Goal: Task Accomplishment & Management: Manage account settings

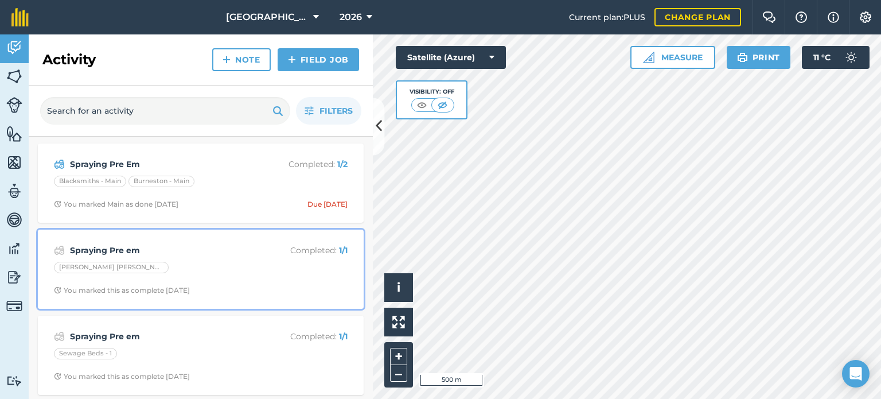
click at [134, 255] on strong "Spraying Pre em" at bounding box center [161, 250] width 182 height 13
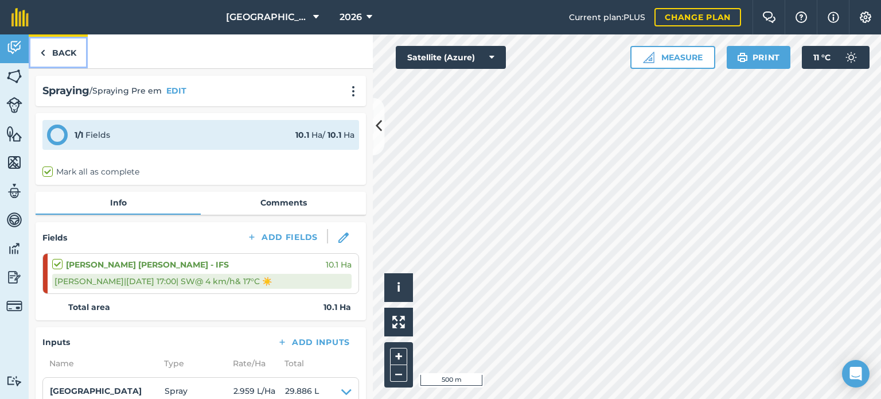
click at [46, 52] on link "Back" at bounding box center [58, 51] width 59 height 34
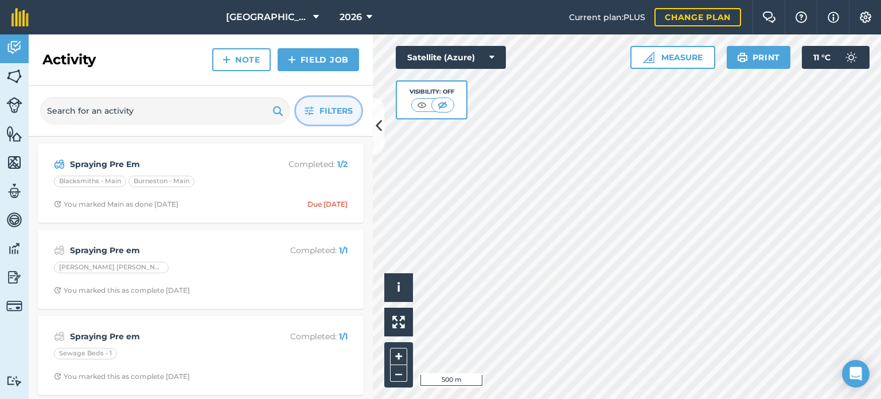
click at [314, 116] on button "Filters" at bounding box center [328, 111] width 65 height 28
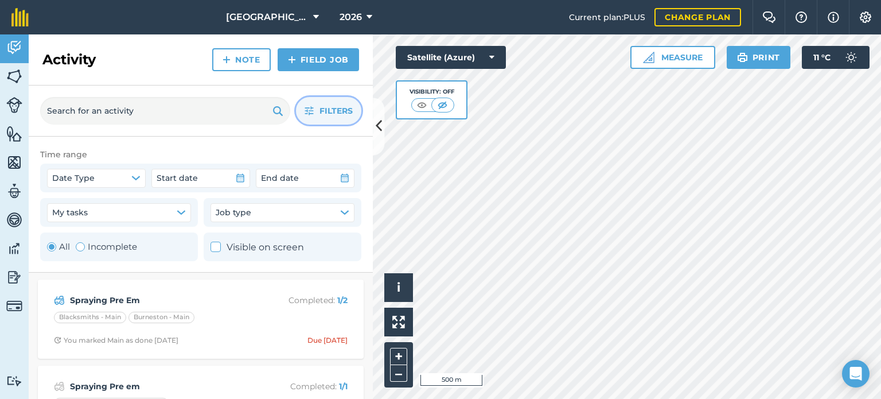
click at [115, 243] on label "Incomplete" at bounding box center [106, 247] width 61 height 14
radio input "false"
radio input "true"
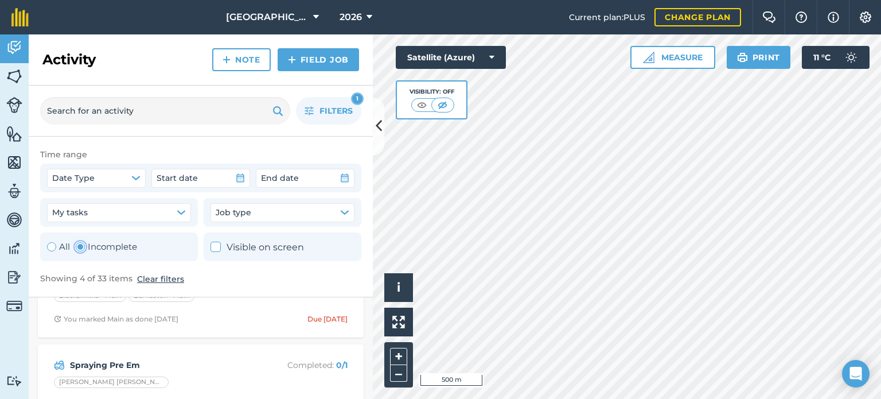
scroll to position [69, 0]
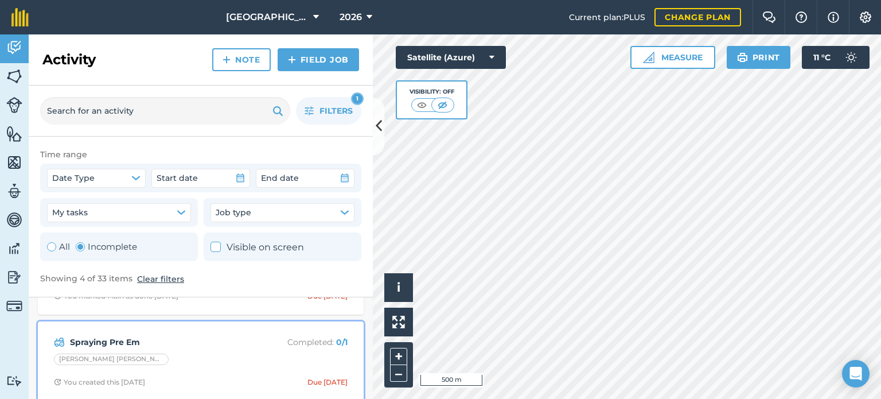
click at [200, 337] on strong "Spraying Pre Em" at bounding box center [161, 342] width 182 height 13
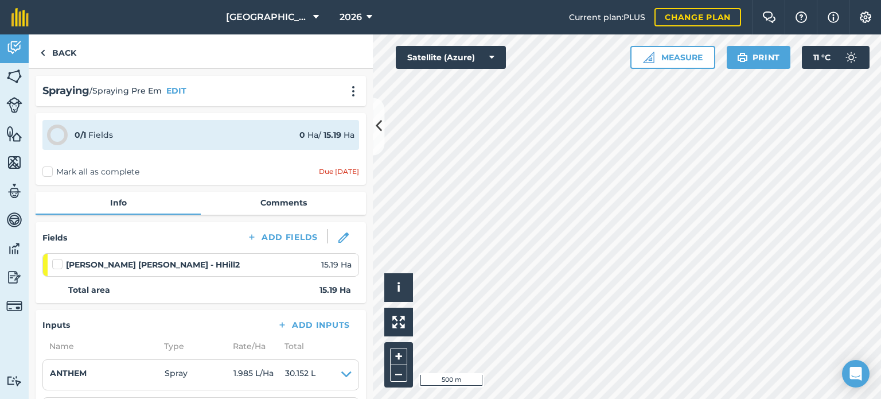
click at [109, 170] on label "Mark all as complete" at bounding box center [90, 172] width 97 height 12
click at [50, 170] on input "Mark all as complete" at bounding box center [45, 169] width 7 height 7
checkbox input "false"
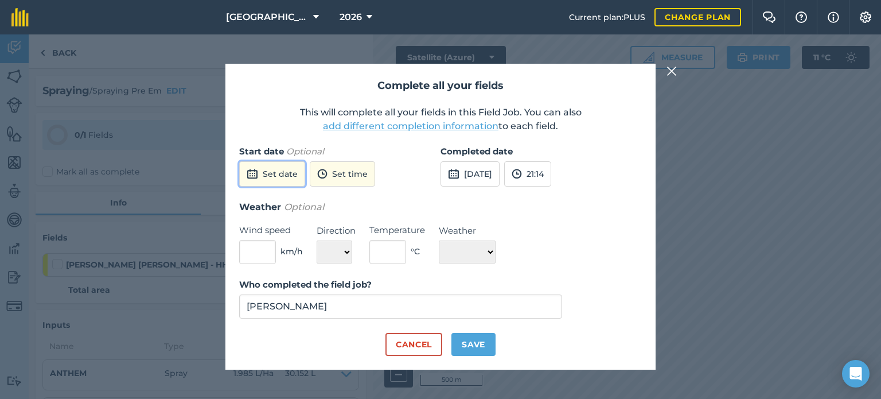
click at [287, 178] on button "Set date" at bounding box center [272, 173] width 66 height 25
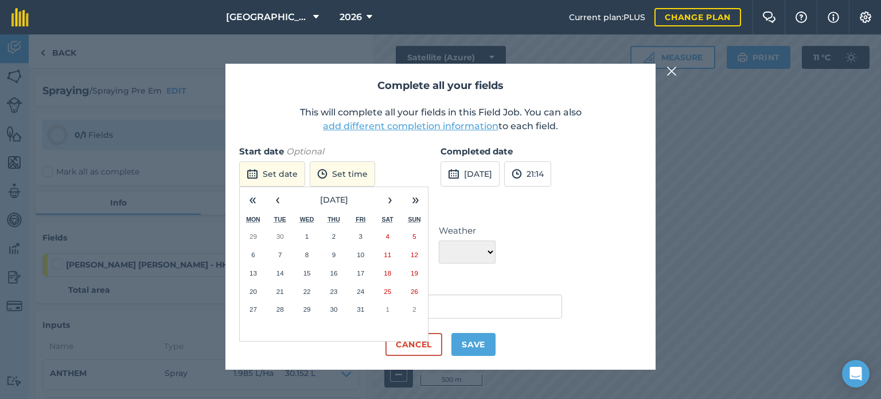
click at [308, 254] on abbr "8" at bounding box center [306, 254] width 3 height 7
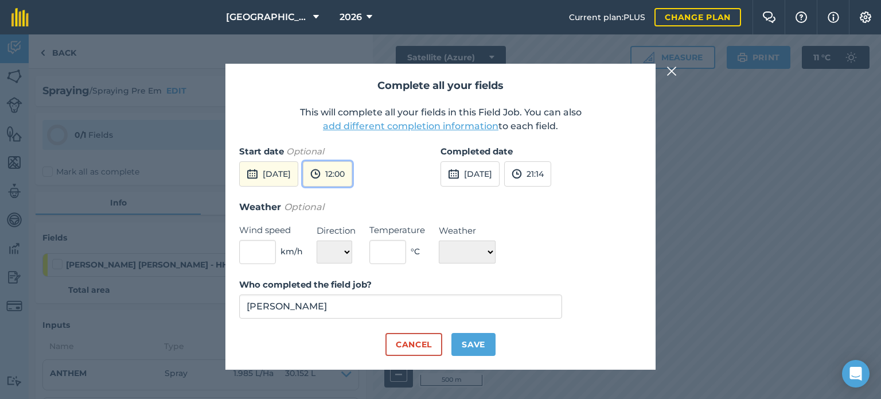
click at [344, 176] on button "12:00" at bounding box center [327, 173] width 49 height 25
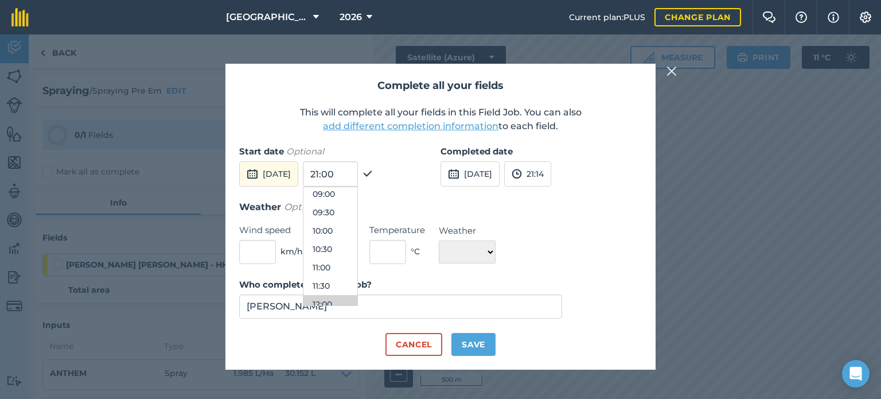
scroll to position [317, 0]
click at [357, 197] on button "08:30" at bounding box center [331, 191] width 54 height 18
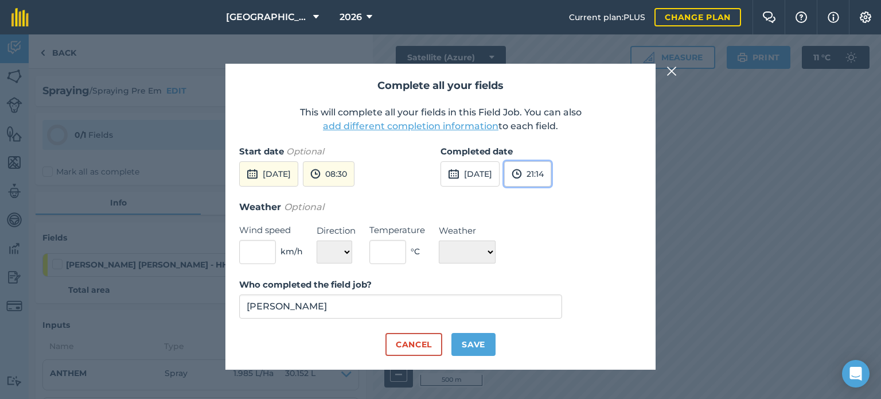
click at [551, 176] on button "21:14" at bounding box center [527, 173] width 47 height 25
click at [558, 192] on button "10:30" at bounding box center [532, 191] width 54 height 18
click at [344, 253] on select "N NE E SE S SW W NW" at bounding box center [335, 251] width 36 height 23
select select "SE"
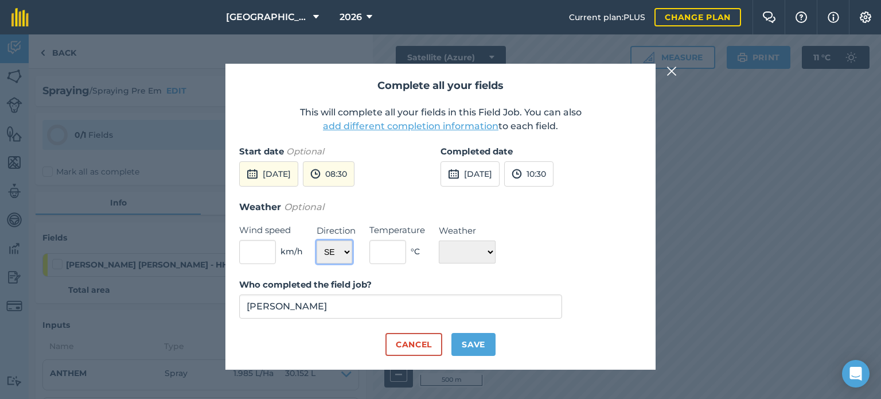
click at [317, 240] on select "N NE E SE S SW W NW" at bounding box center [335, 251] width 36 height 23
click at [332, 334] on div "Cancel Save" at bounding box center [440, 344] width 403 height 23
click at [264, 251] on input "text" at bounding box center [257, 252] width 37 height 24
type input "1"
click at [391, 252] on input "text" at bounding box center [387, 252] width 37 height 24
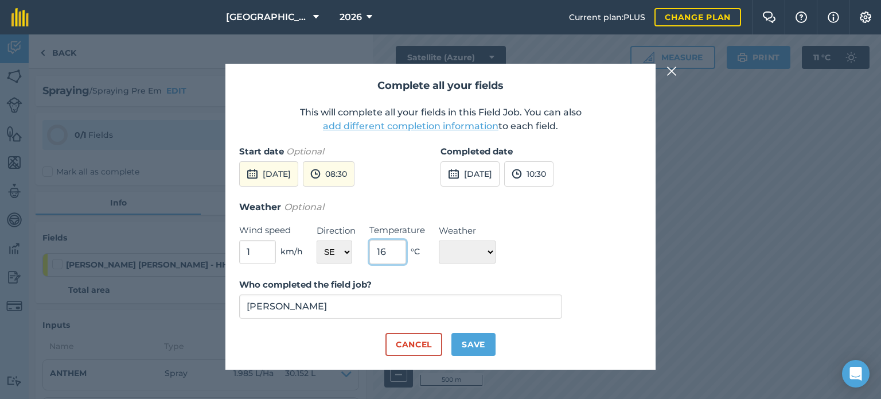
type input "16"
click at [489, 256] on select "☀️ Sunny 🌧 Rainy ⛅️ Cloudy 🌨 Snow ❄️ Icy" at bounding box center [467, 251] width 57 height 23
select select "Sunny"
click at [439, 240] on select "☀️ Sunny 🌧 Rainy ⛅️ Cloudy 🌨 Snow ❄️ Icy" at bounding box center [467, 251] width 57 height 23
click at [468, 345] on button "Save" at bounding box center [474, 344] width 44 height 23
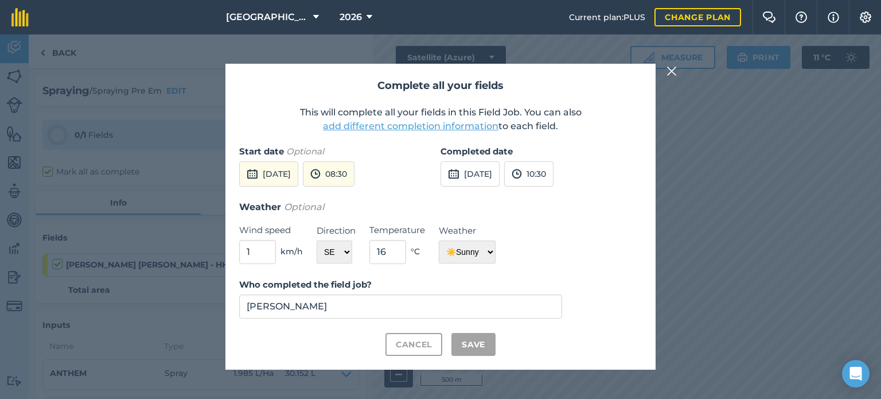
checkbox input "true"
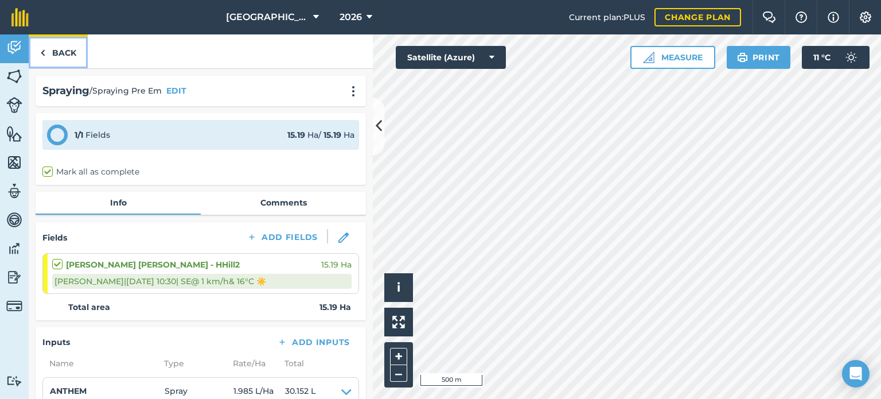
click at [64, 48] on link "Back" at bounding box center [58, 51] width 59 height 34
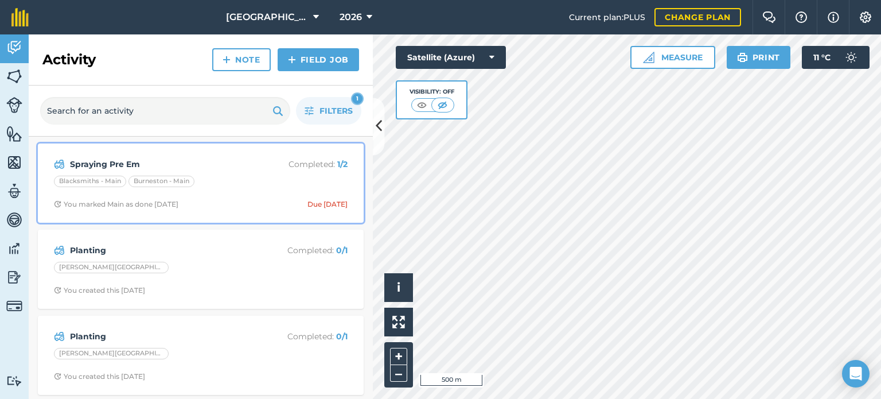
click at [130, 159] on strong "Spraying Pre Em" at bounding box center [161, 164] width 182 height 13
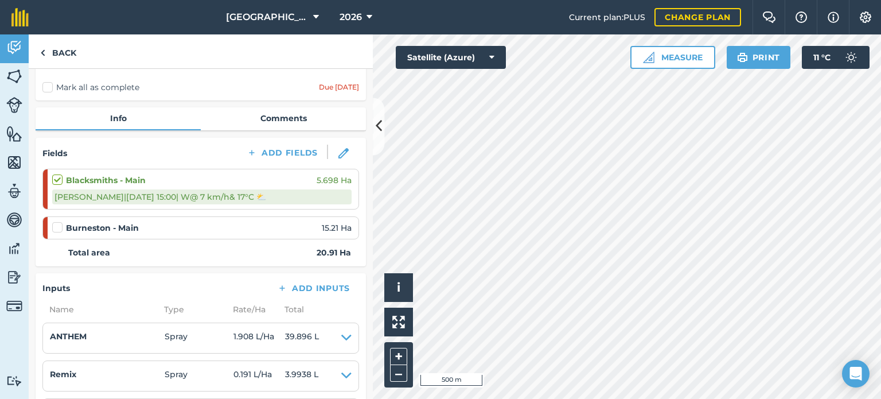
scroll to position [85, 0]
click at [60, 221] on label at bounding box center [59, 221] width 14 height 0
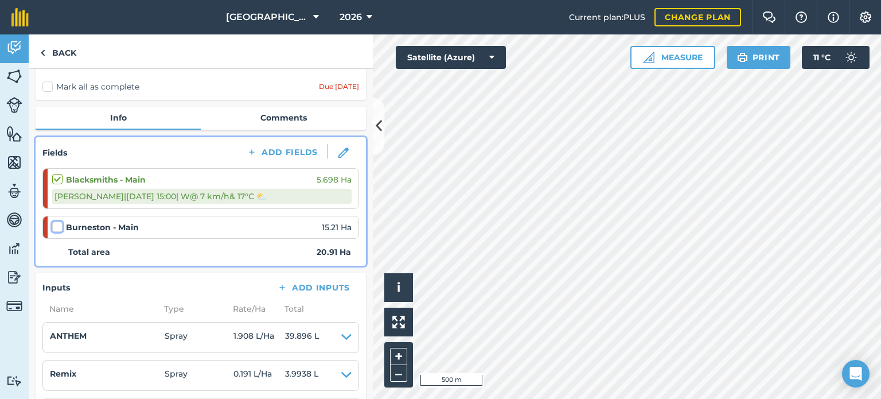
click at [60, 227] on input "checkbox" at bounding box center [55, 224] width 7 height 7
checkbox input "false"
select select "W"
select select "Cloudy"
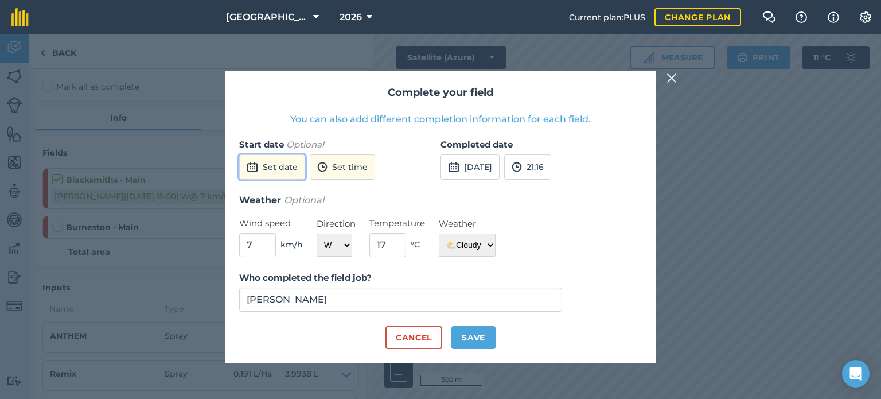
click at [269, 168] on button "Set date" at bounding box center [272, 166] width 66 height 25
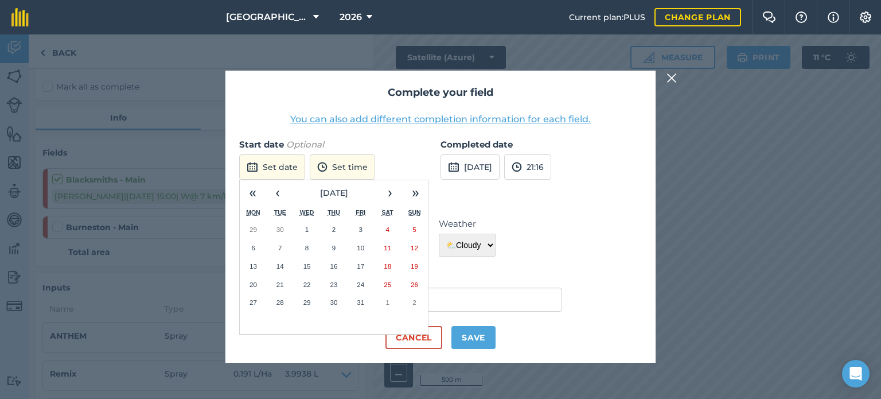
click at [302, 245] on button "8" at bounding box center [307, 248] width 27 height 18
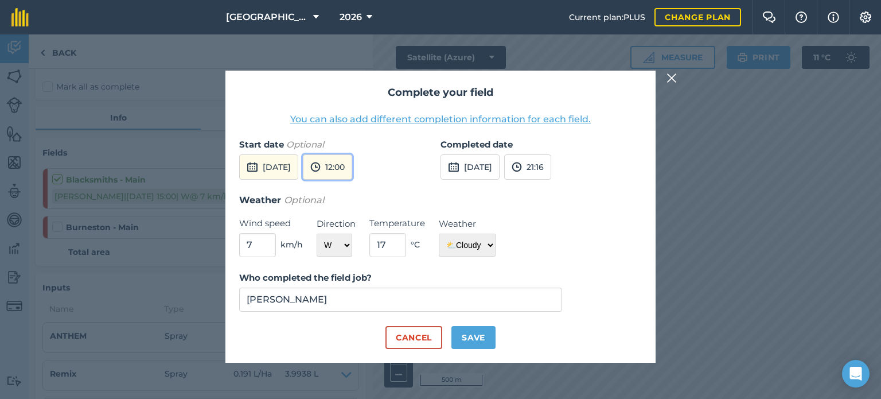
click at [345, 161] on button "12:00" at bounding box center [327, 166] width 49 height 25
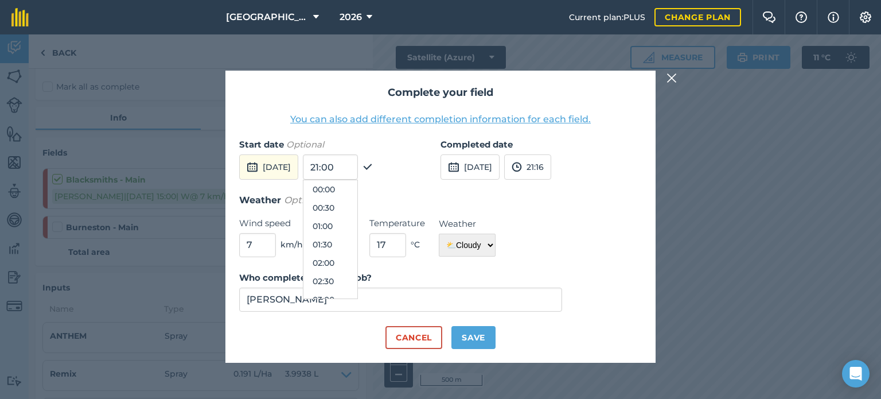
scroll to position [386, 0]
click at [356, 201] on button "11:00" at bounding box center [331, 208] width 54 height 18
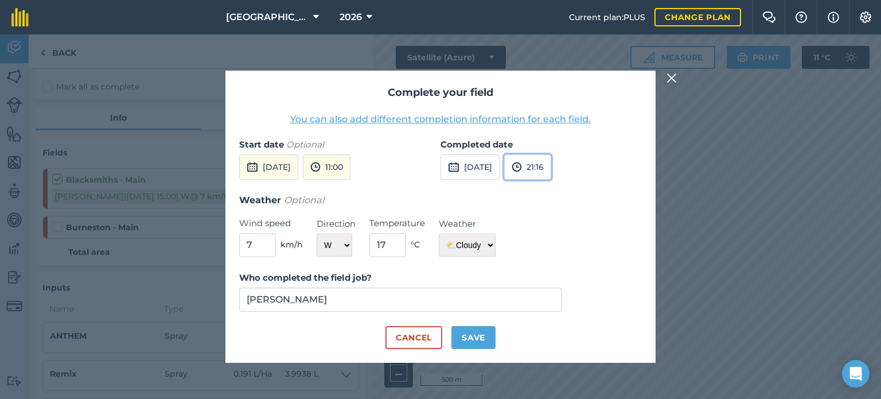
click at [551, 162] on button "21:16" at bounding box center [527, 166] width 47 height 25
click at [557, 188] on button "12:00" at bounding box center [532, 194] width 54 height 18
click at [259, 247] on input "7" at bounding box center [257, 245] width 37 height 24
type input "1"
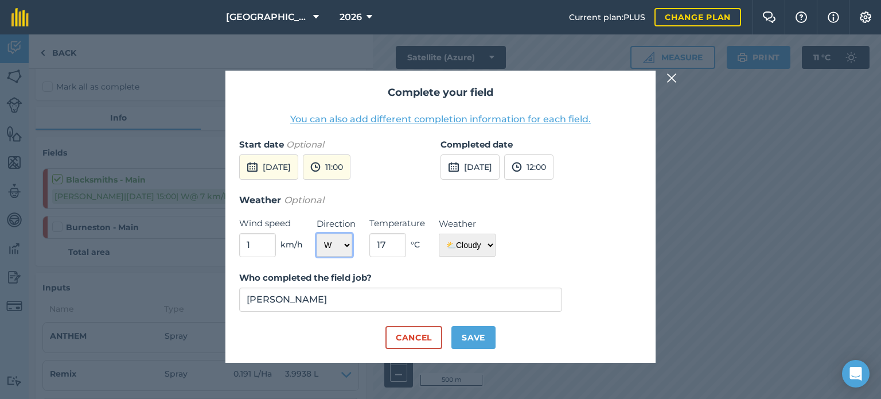
click at [340, 242] on select "N NE E SE S SW W NW" at bounding box center [335, 245] width 36 height 23
select select "S"
click at [317, 234] on select "N NE E SE S SW W NW" at bounding box center [335, 245] width 36 height 23
click at [400, 243] on input "17" at bounding box center [387, 245] width 37 height 24
type input "16"
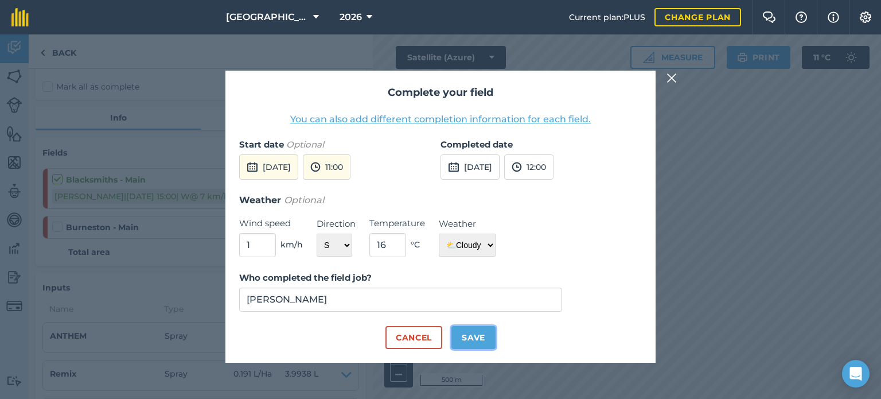
click at [482, 336] on button "Save" at bounding box center [474, 337] width 44 height 23
checkbox input "true"
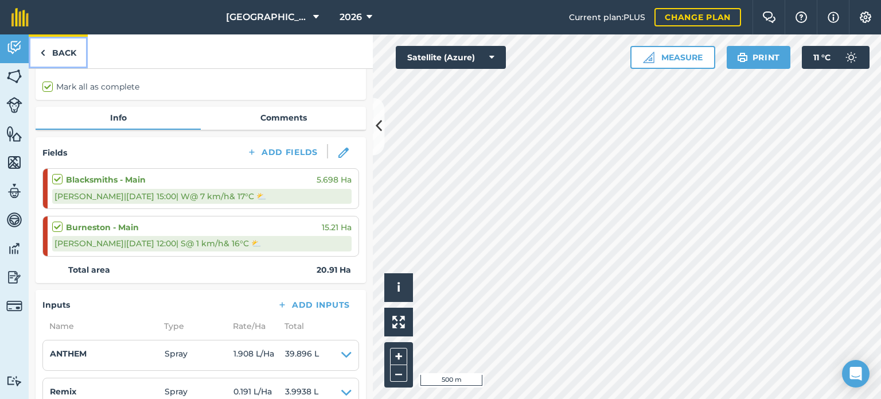
click at [79, 49] on link "Back" at bounding box center [58, 51] width 59 height 34
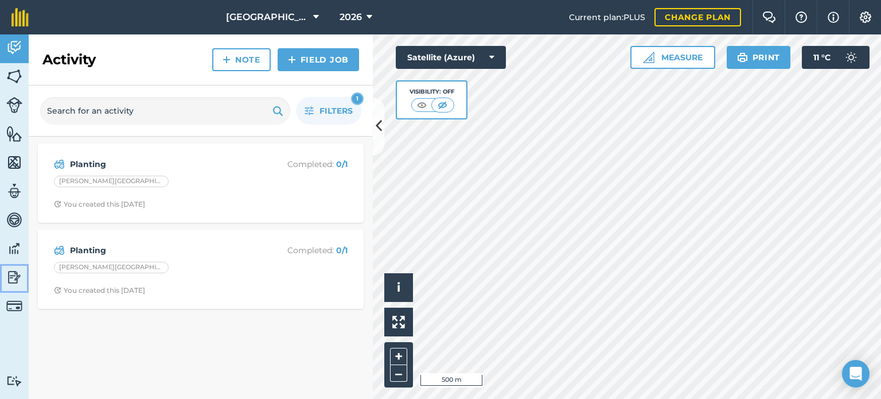
click at [16, 273] on img at bounding box center [14, 277] width 16 height 17
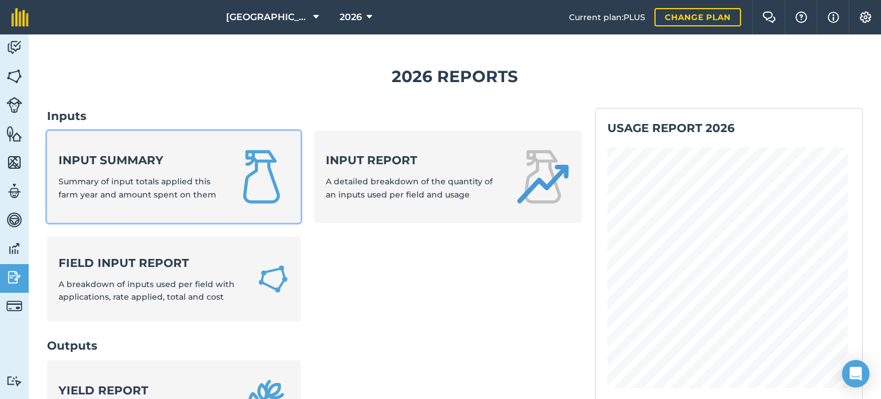
click at [168, 197] on span "Summary of input totals applied this farm year and amount spent on them" at bounding box center [138, 187] width 158 height 23
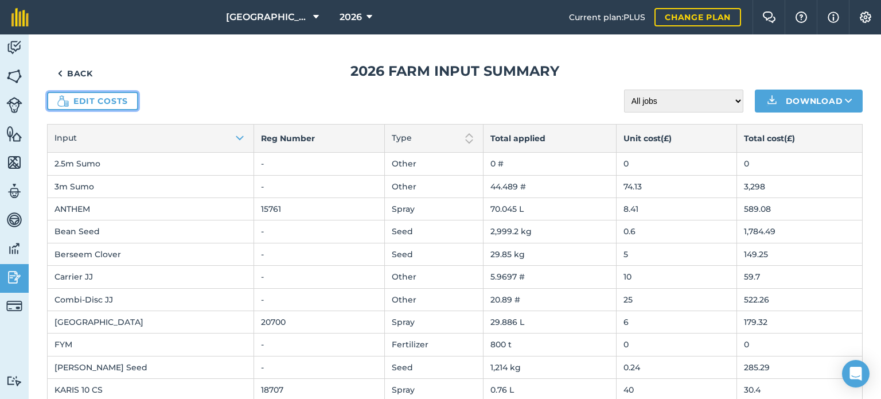
click at [127, 99] on link "Edit costs" at bounding box center [92, 101] width 91 height 18
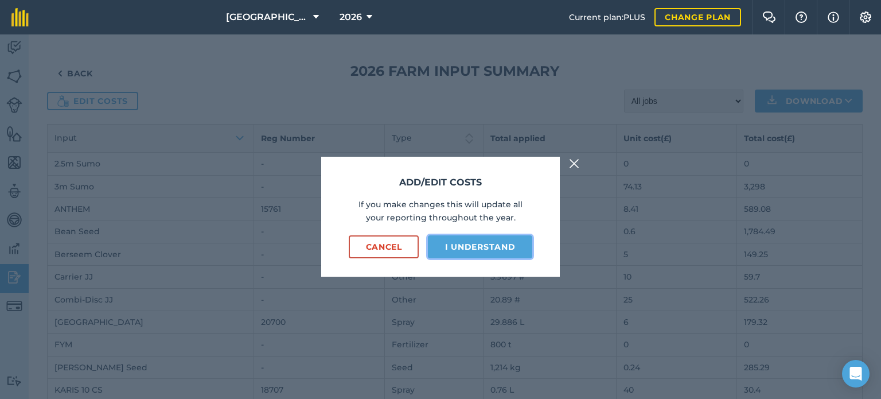
click at [480, 239] on button "I understand" at bounding box center [480, 246] width 104 height 23
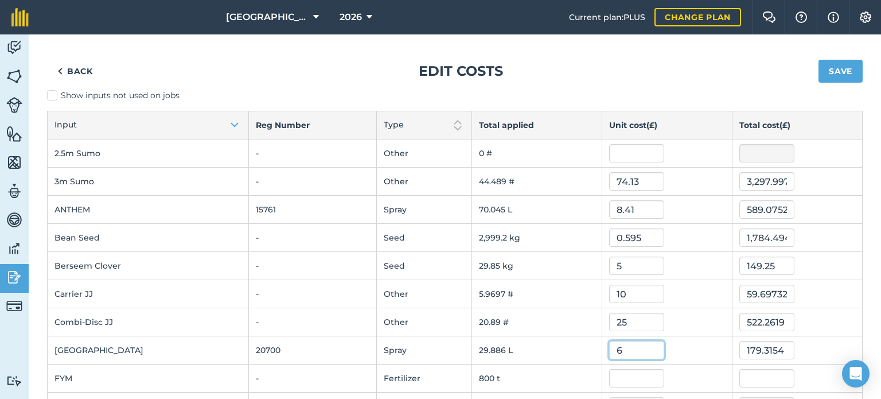
click at [628, 349] on input "6" at bounding box center [636, 350] width 55 height 18
type input "5.48"
type input "163.774732"
click at [742, 352] on input "163.774732" at bounding box center [767, 350] width 55 height 18
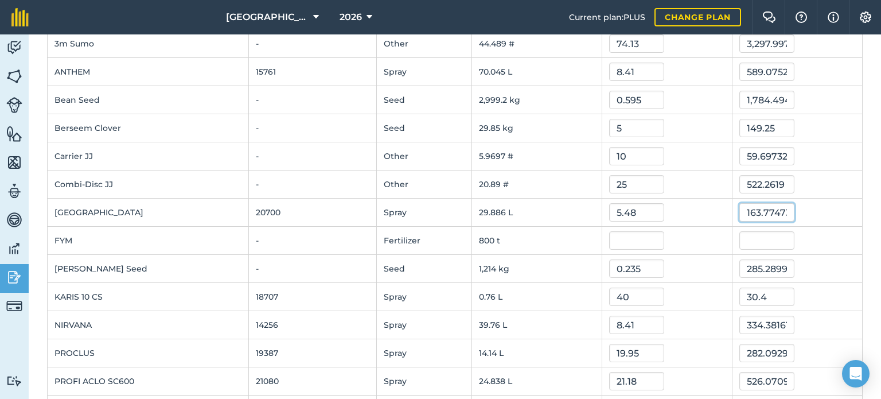
scroll to position [161, 0]
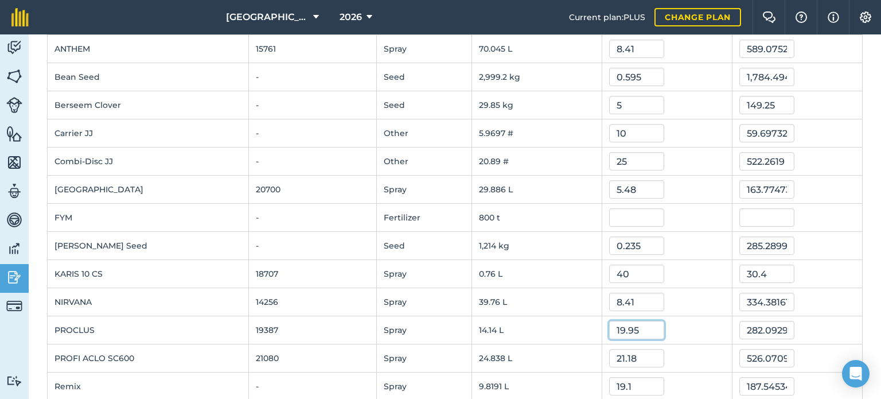
click at [644, 326] on input "19.95" at bounding box center [636, 330] width 55 height 18
type input "19"
type input "268.659981"
click at [744, 330] on input "268.659981" at bounding box center [767, 330] width 55 height 18
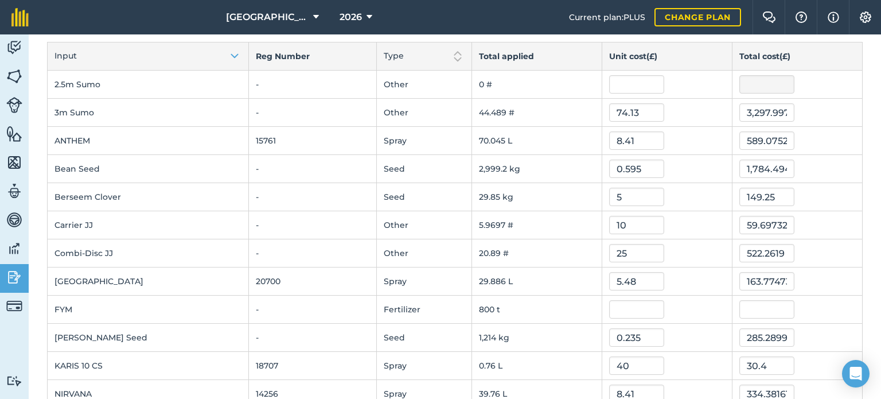
scroll to position [0, 0]
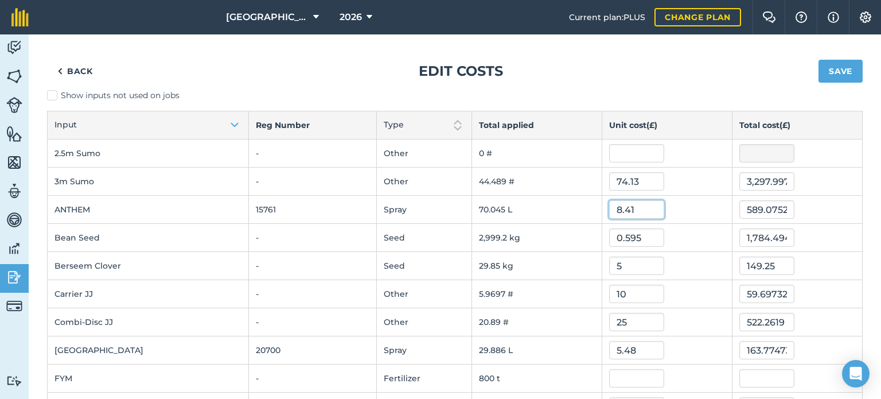
click at [637, 211] on input "8.41" at bounding box center [636, 209] width 55 height 18
type input "8.4"
type input "588.374808"
click at [632, 239] on input "0.595" at bounding box center [636, 237] width 55 height 18
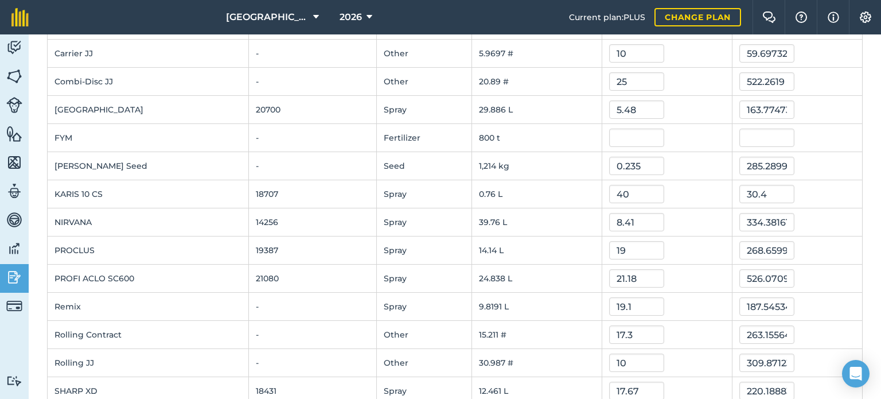
scroll to position [244, 0]
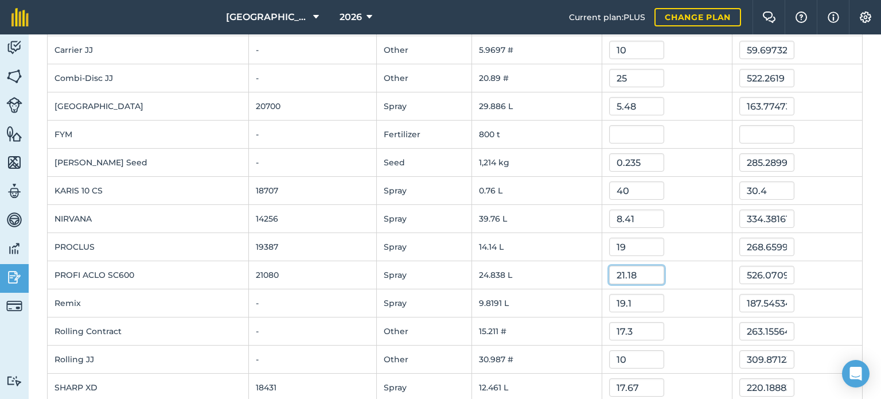
click at [632, 275] on input "21.18" at bounding box center [636, 275] width 55 height 18
type input "2"
type input "19.25"
type input "478.13340575"
click at [623, 300] on input "19.1" at bounding box center [636, 303] width 55 height 18
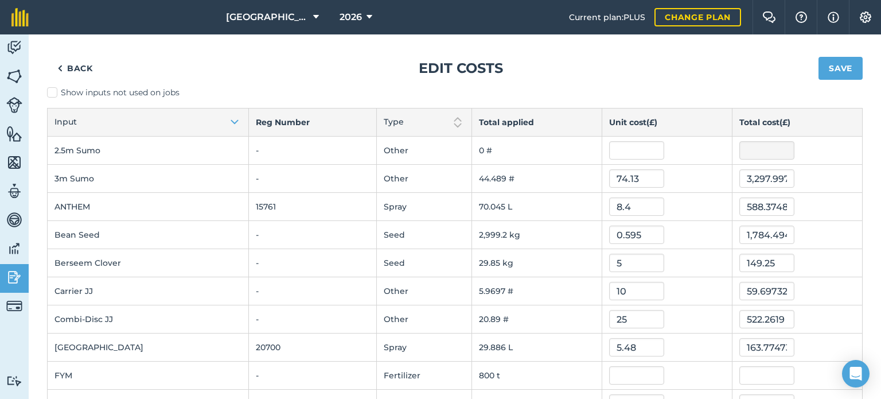
scroll to position [7, 0]
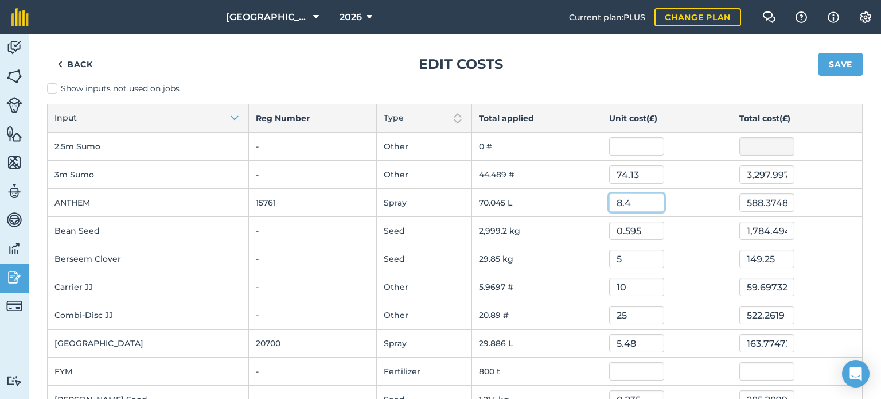
click at [638, 202] on input "8.4" at bounding box center [636, 202] width 55 height 18
type input "8.3"
type input "581.370346"
click at [636, 227] on input "0.595" at bounding box center [636, 230] width 55 height 18
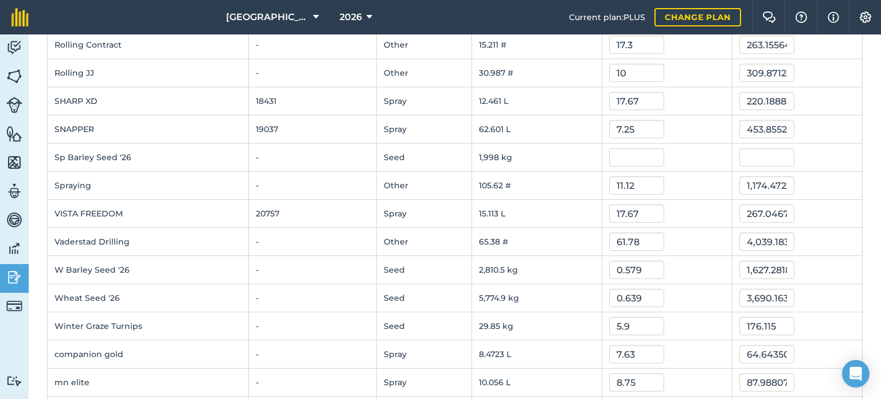
scroll to position [570, 0]
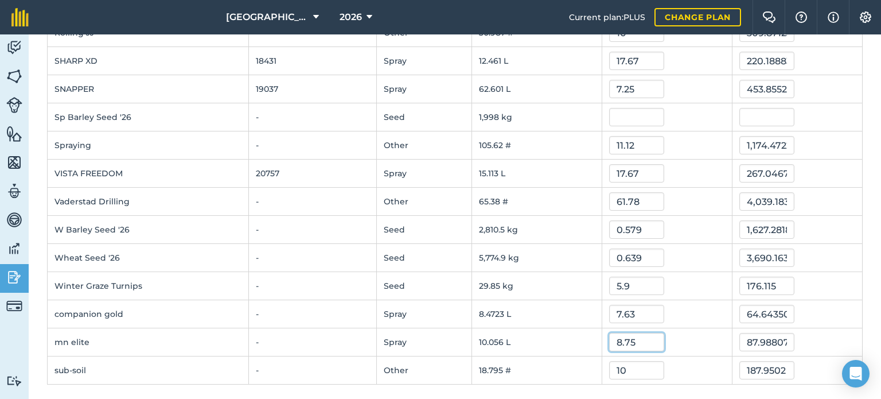
click at [636, 337] on input "8.75" at bounding box center [636, 342] width 55 height 18
type input "8.2"
type input "82.457396"
click at [631, 365] on input "10" at bounding box center [636, 370] width 55 height 18
click at [628, 339] on input "8.2" at bounding box center [636, 342] width 55 height 18
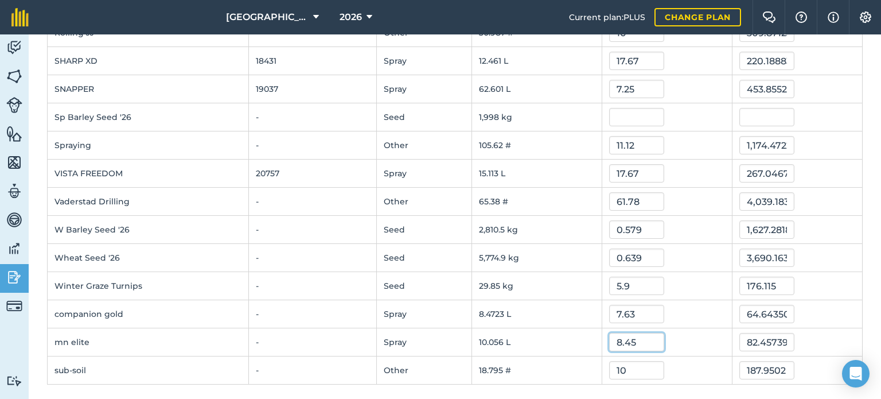
type input "8.45"
type input "84.971341"
click at [627, 361] on input "10" at bounding box center [636, 370] width 55 height 18
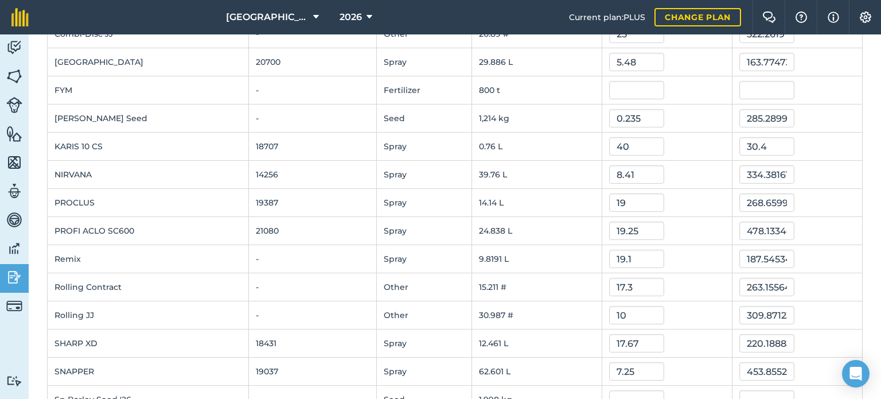
scroll to position [243, 0]
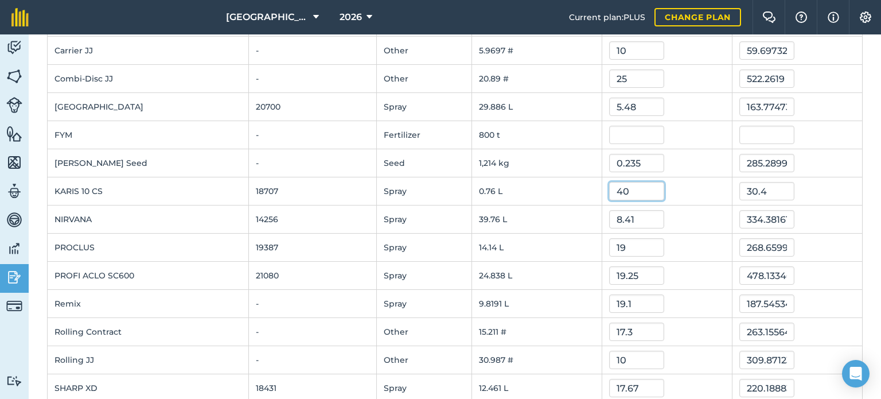
click at [629, 192] on input "40" at bounding box center [636, 191] width 55 height 18
type input "4"
type input "34"
type input "25.84"
click at [628, 217] on input "8.41" at bounding box center [636, 219] width 55 height 18
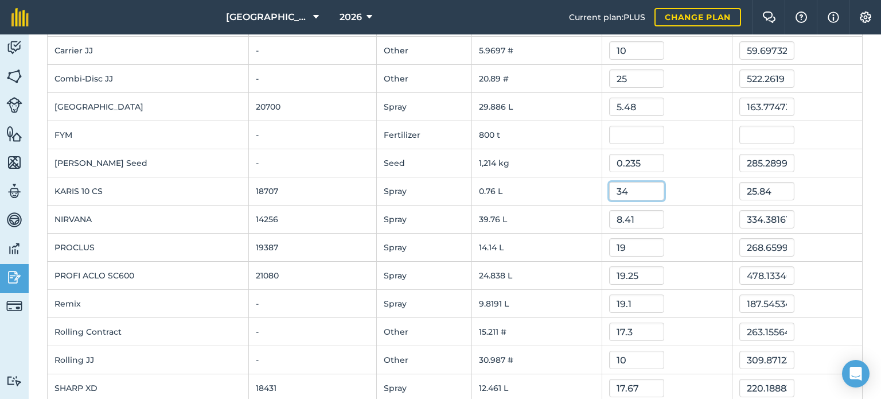
click at [626, 189] on input "34" at bounding box center [636, 191] width 55 height 18
type input "35"
type input "26.6"
click at [630, 216] on input "8.41" at bounding box center [636, 219] width 55 height 18
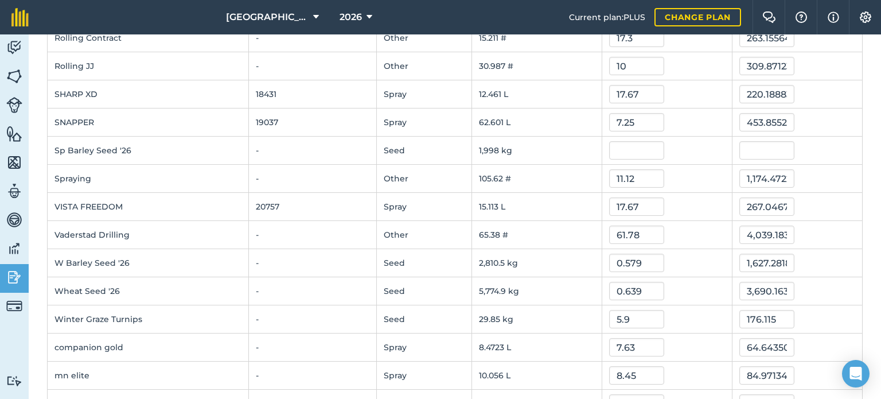
scroll to position [570, 0]
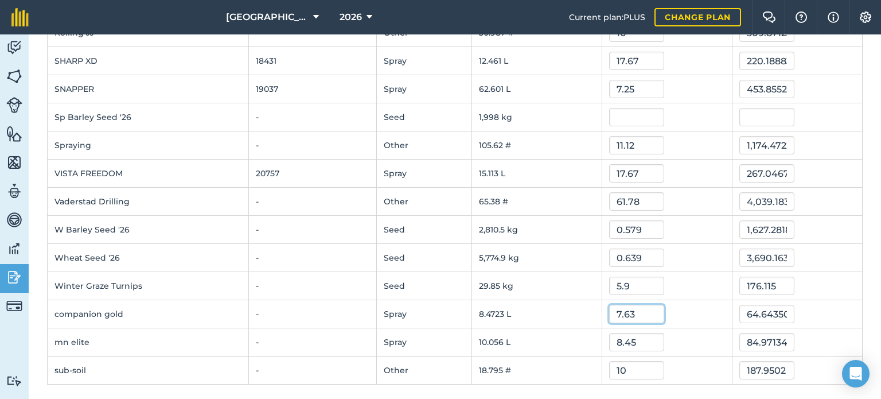
click at [644, 316] on input "7.63" at bounding box center [636, 314] width 55 height 18
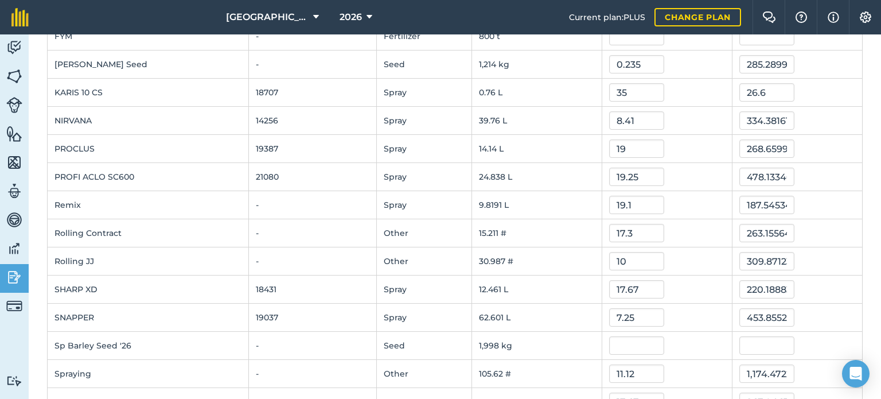
scroll to position [0, 0]
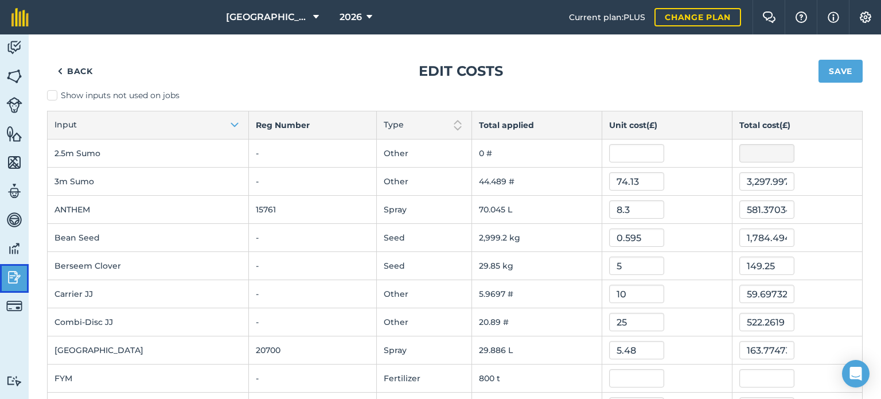
click at [13, 281] on img at bounding box center [14, 277] width 16 height 17
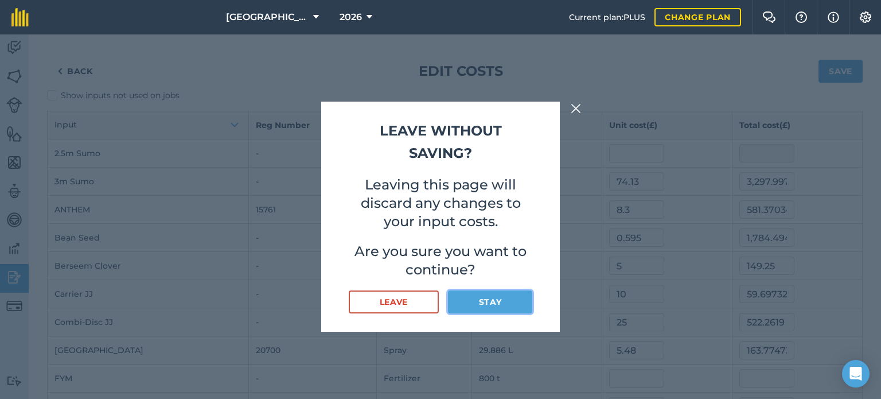
click at [465, 305] on button "Stay" at bounding box center [490, 301] width 84 height 23
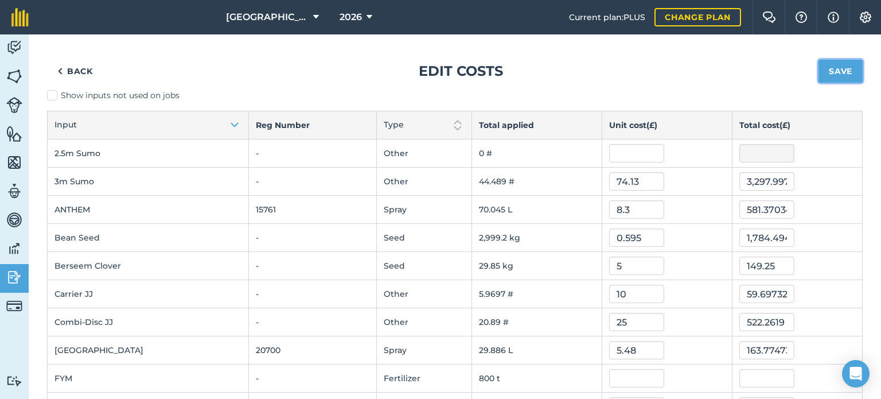
click at [828, 74] on button "Save" at bounding box center [841, 71] width 44 height 23
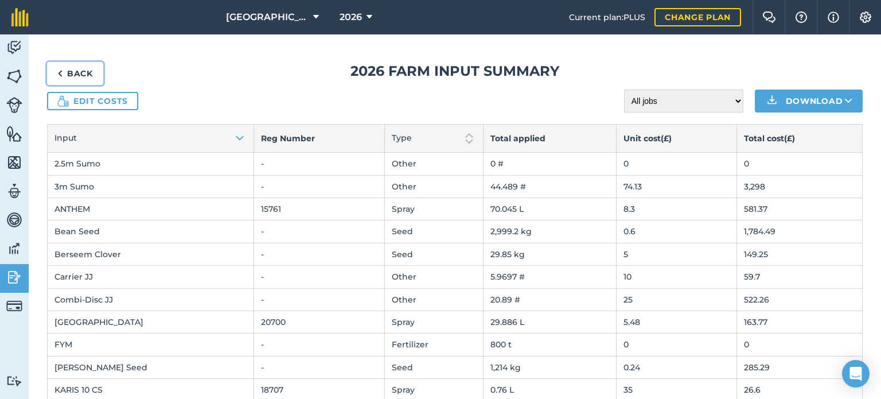
click at [84, 72] on link "Back" at bounding box center [75, 73] width 56 height 23
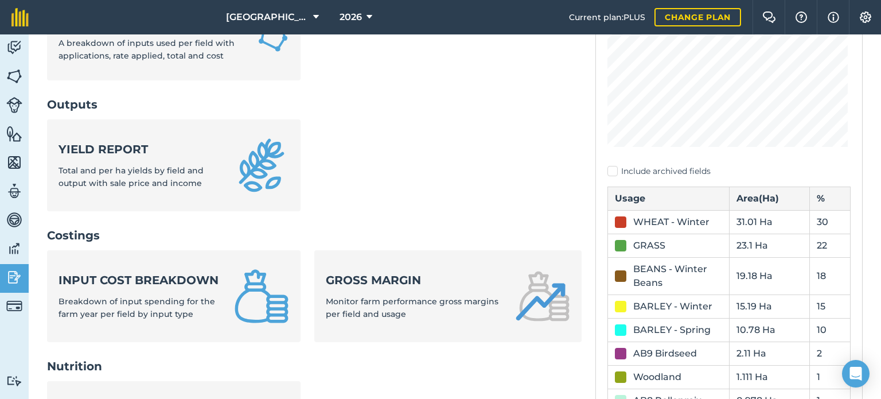
scroll to position [243, 0]
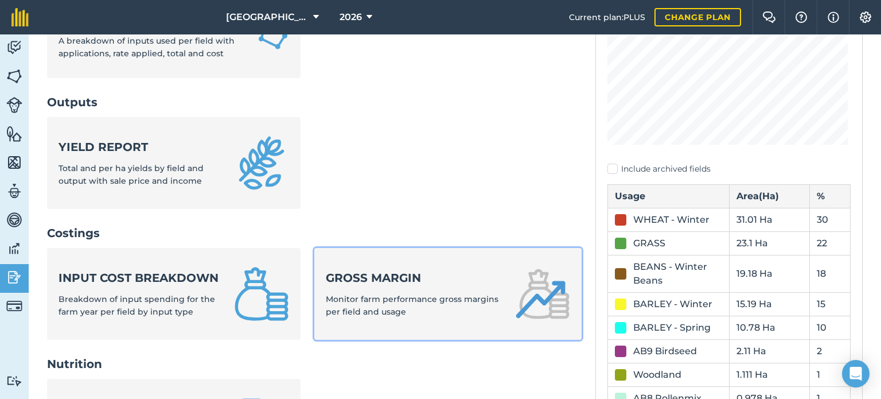
click at [483, 282] on strong "Gross margin" at bounding box center [414, 278] width 176 height 16
